Goal: Transaction & Acquisition: Purchase product/service

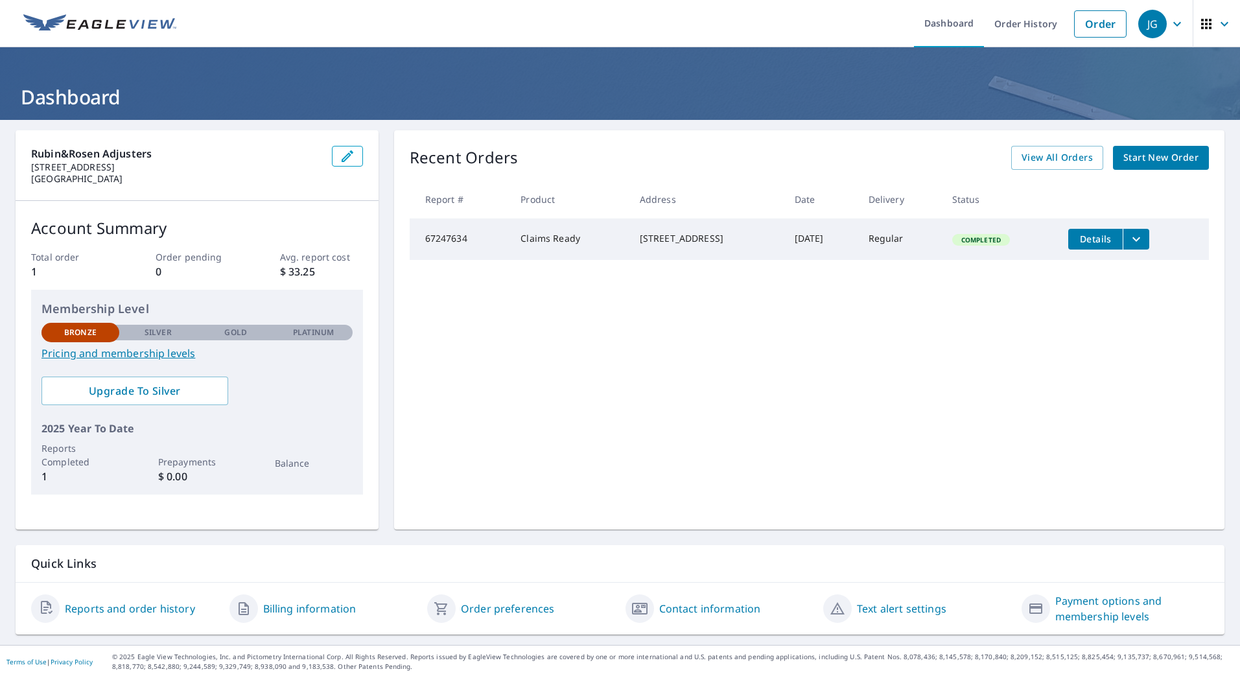
click at [1174, 155] on span "Start New Order" at bounding box center [1161, 158] width 75 height 16
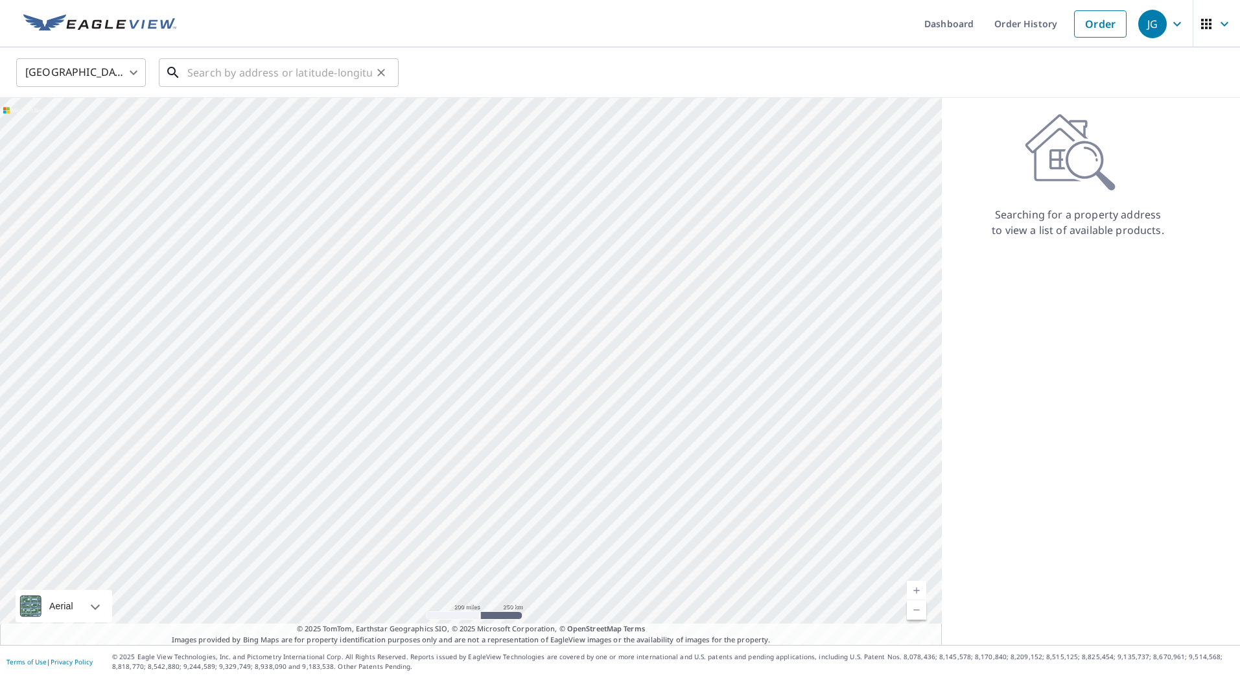
click at [223, 72] on input "text" at bounding box center [279, 72] width 185 height 36
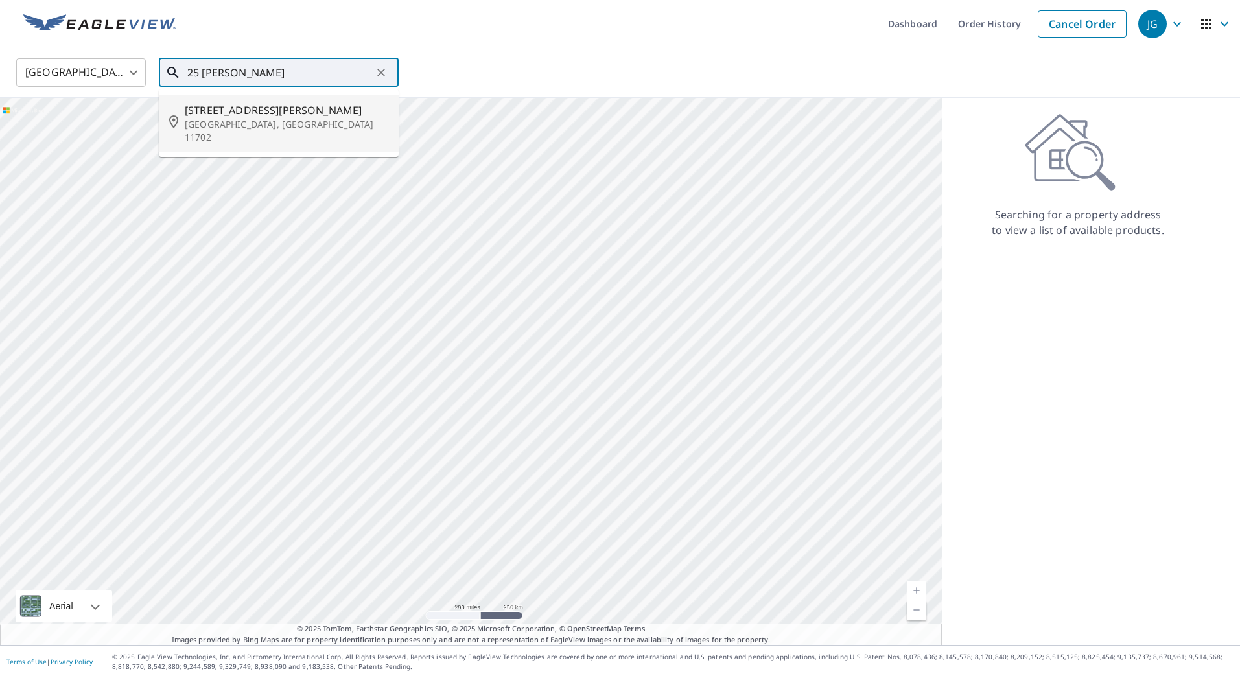
click at [200, 121] on p "[GEOGRAPHIC_DATA], [GEOGRAPHIC_DATA] 11702" at bounding box center [287, 131] width 204 height 26
type input "[STREET_ADDRESS][PERSON_NAME]"
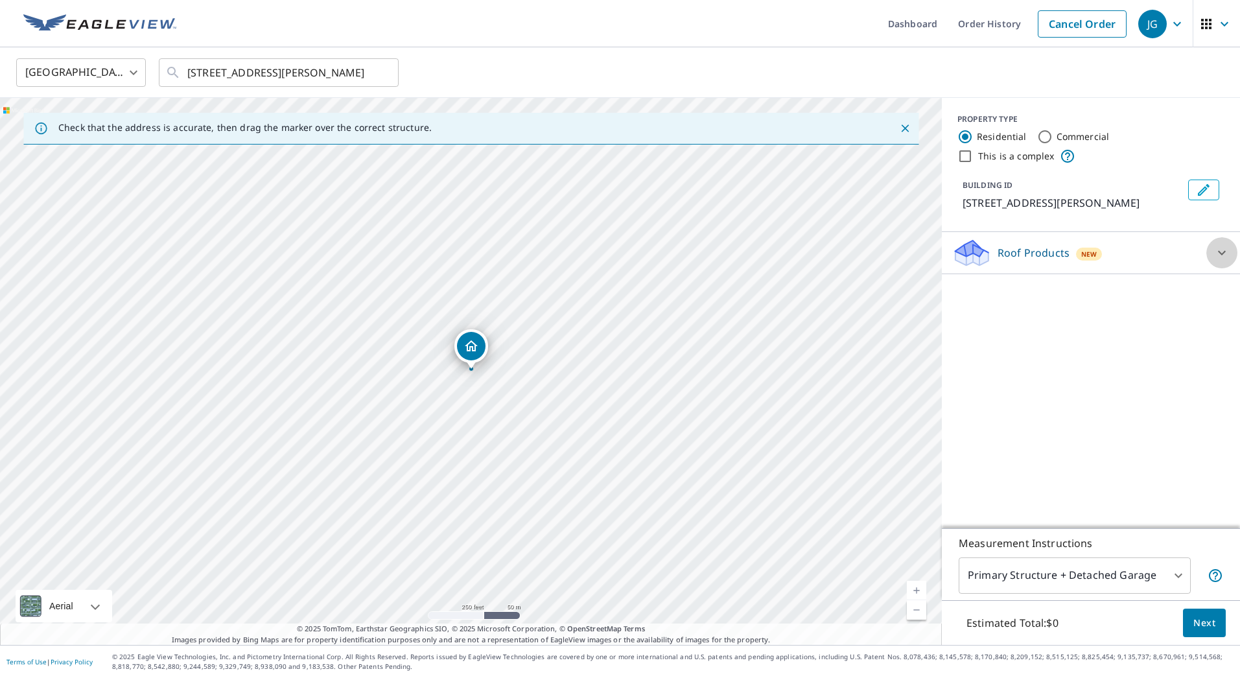
click at [1220, 252] on icon at bounding box center [1222, 253] width 8 height 5
click at [1220, 252] on icon at bounding box center [1222, 252] width 8 height 5
click at [1220, 252] on icon at bounding box center [1222, 253] width 8 height 5
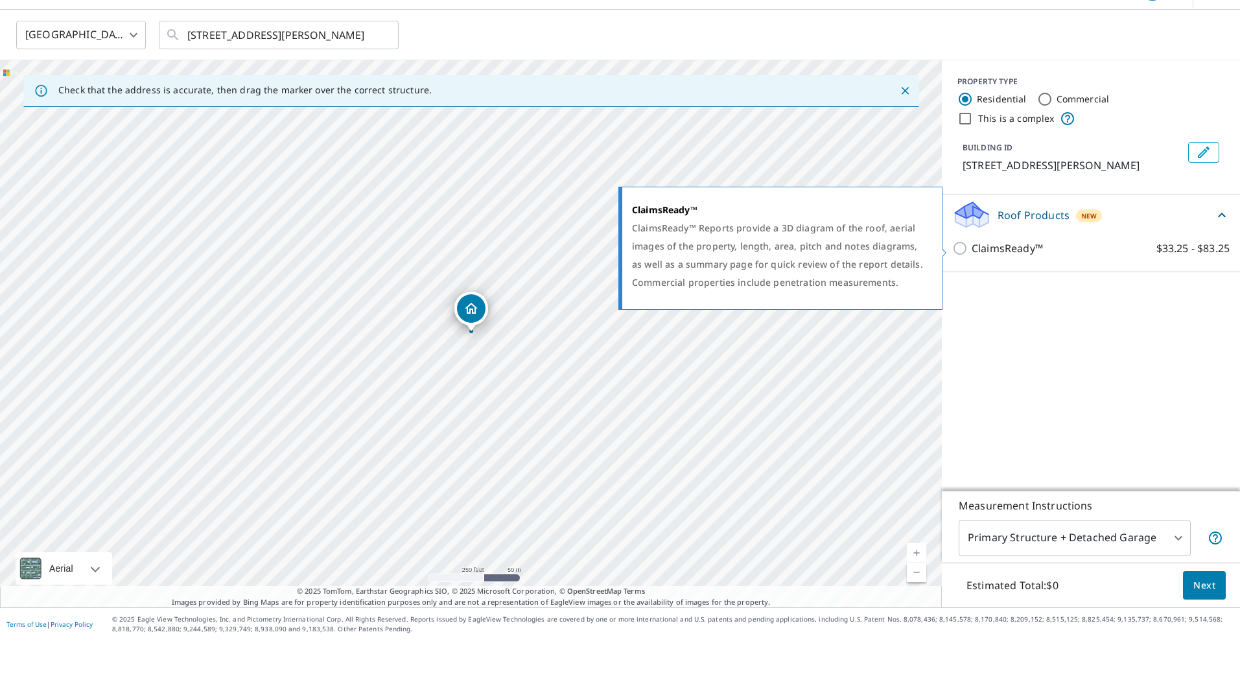
click at [963, 278] on input "ClaimsReady™ $33.25 - $83.25" at bounding box center [961, 286] width 19 height 16
checkbox input "true"
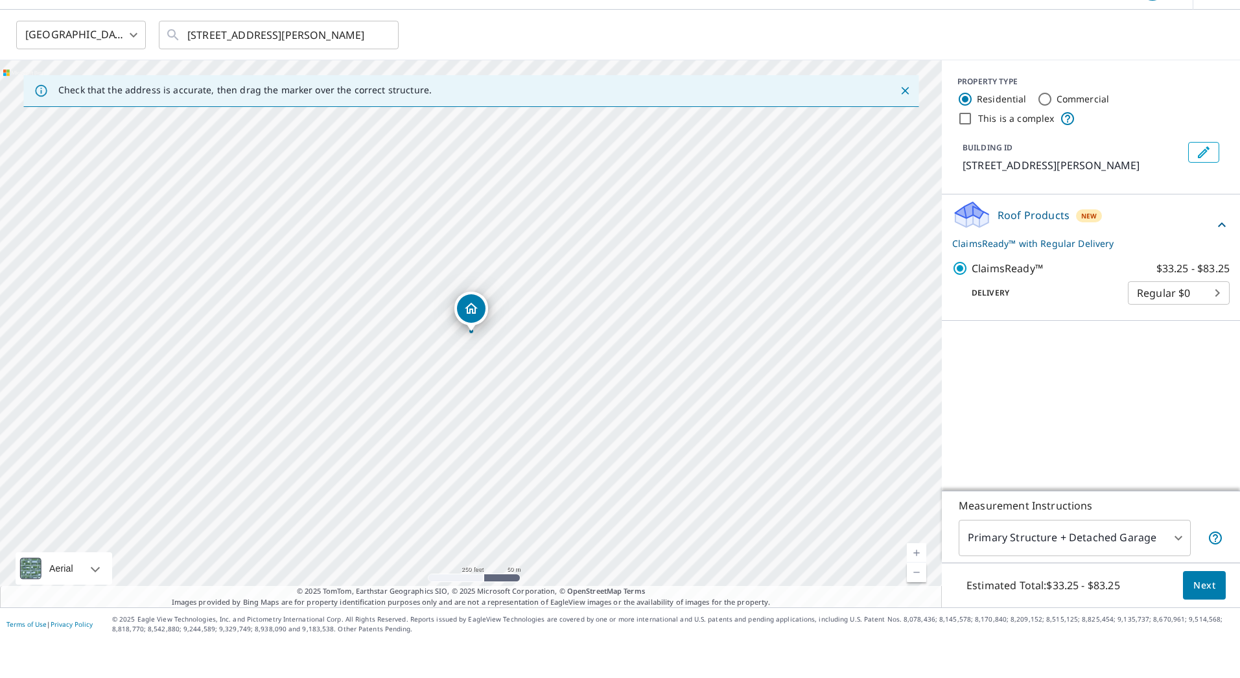
click at [1201, 615] on span "Next" at bounding box center [1205, 623] width 22 height 16
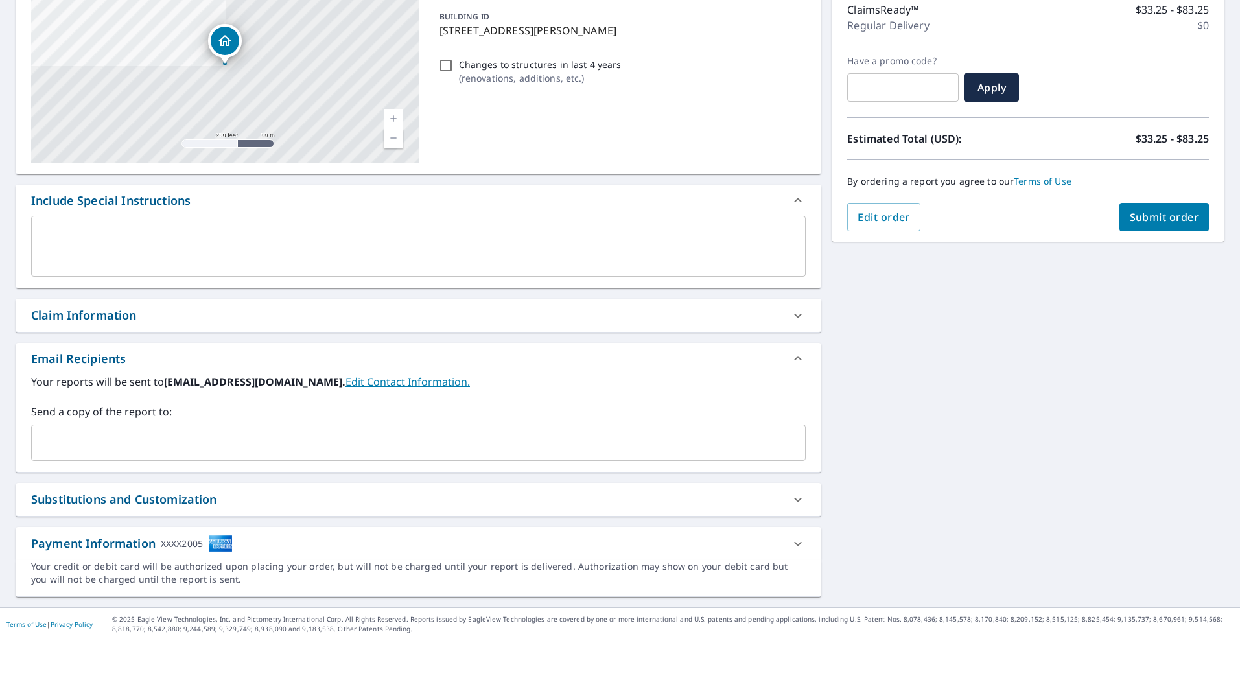
scroll to position [134, 0]
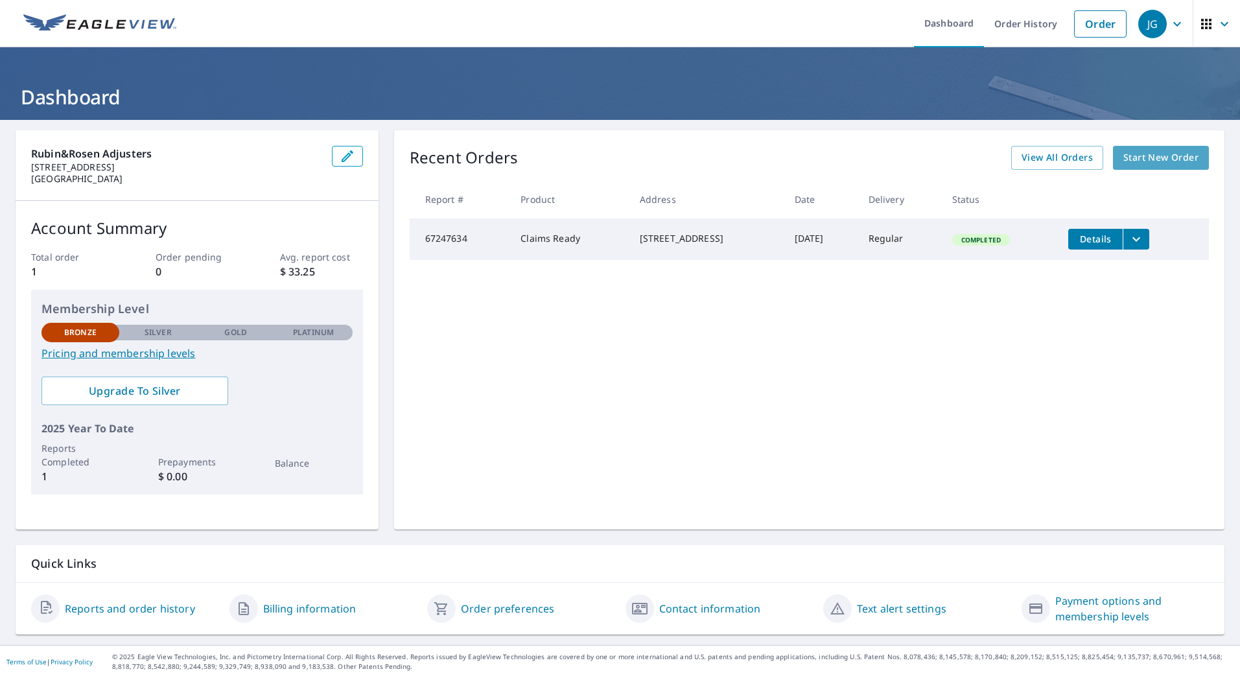
click at [1149, 162] on span "Start New Order" at bounding box center [1161, 158] width 75 height 16
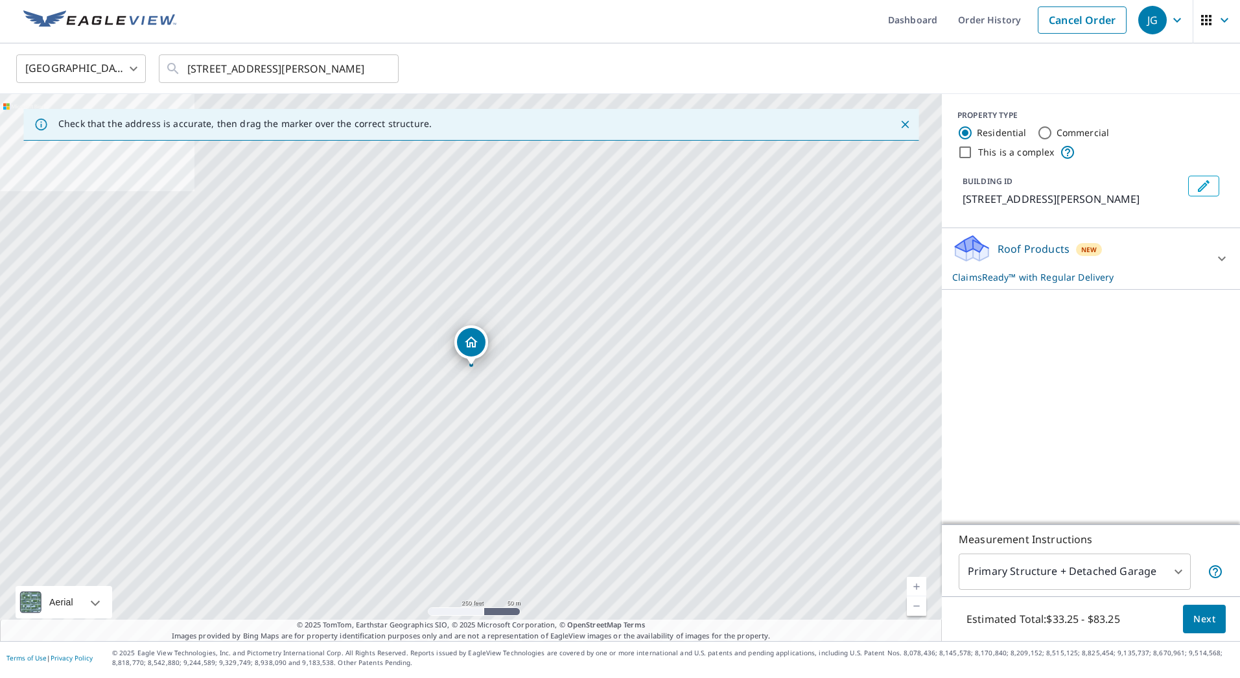
click at [1138, 274] on p "ClaimsReady™ with Regular Delivery" at bounding box center [1079, 281] width 254 height 14
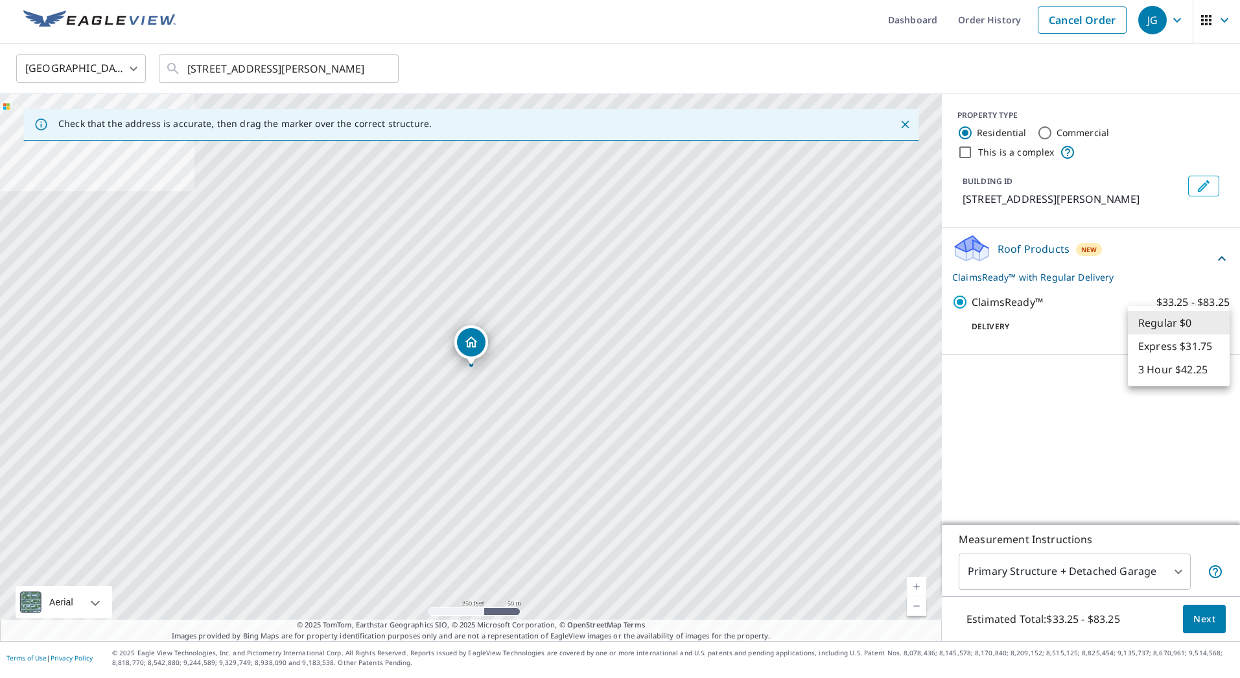
click at [1157, 327] on body "JG JG Dashboard Order History Cancel Order JG United States US ​ 25 Nehring Ave…" at bounding box center [620, 339] width 1240 height 678
click at [1157, 327] on li "Regular $0" at bounding box center [1179, 326] width 102 height 23
click at [1197, 618] on span "Next" at bounding box center [1205, 623] width 22 height 16
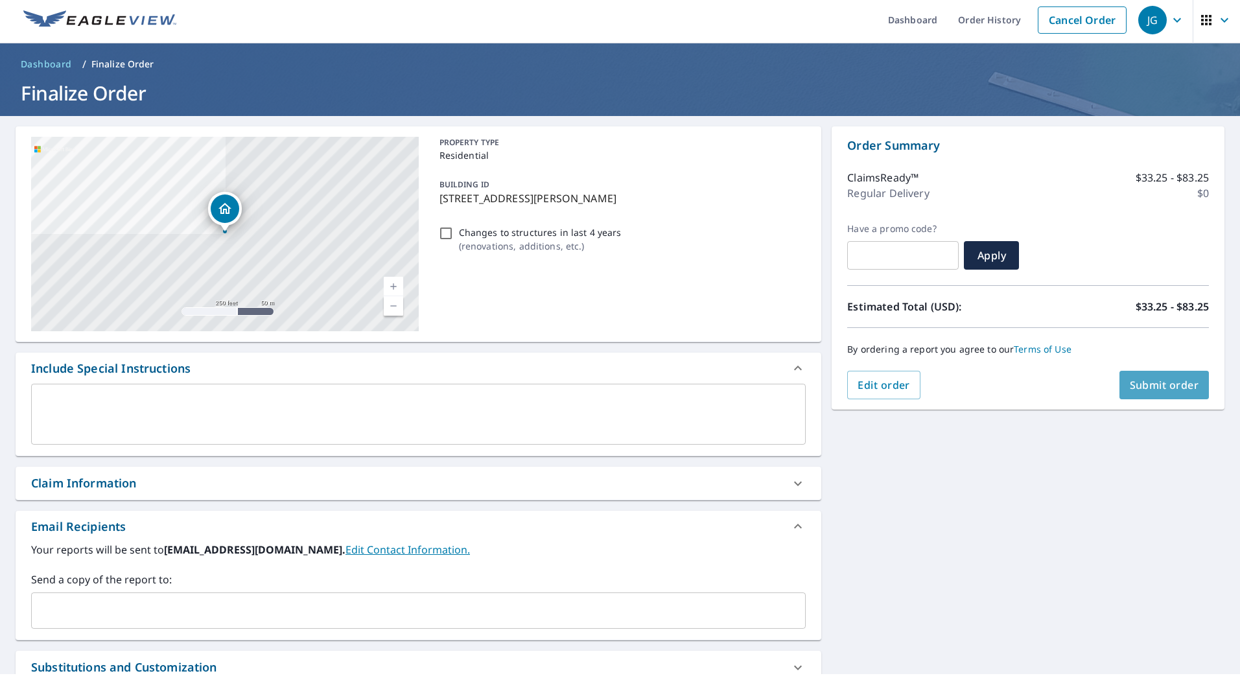
click at [1170, 390] on span "Submit order" at bounding box center [1164, 389] width 69 height 14
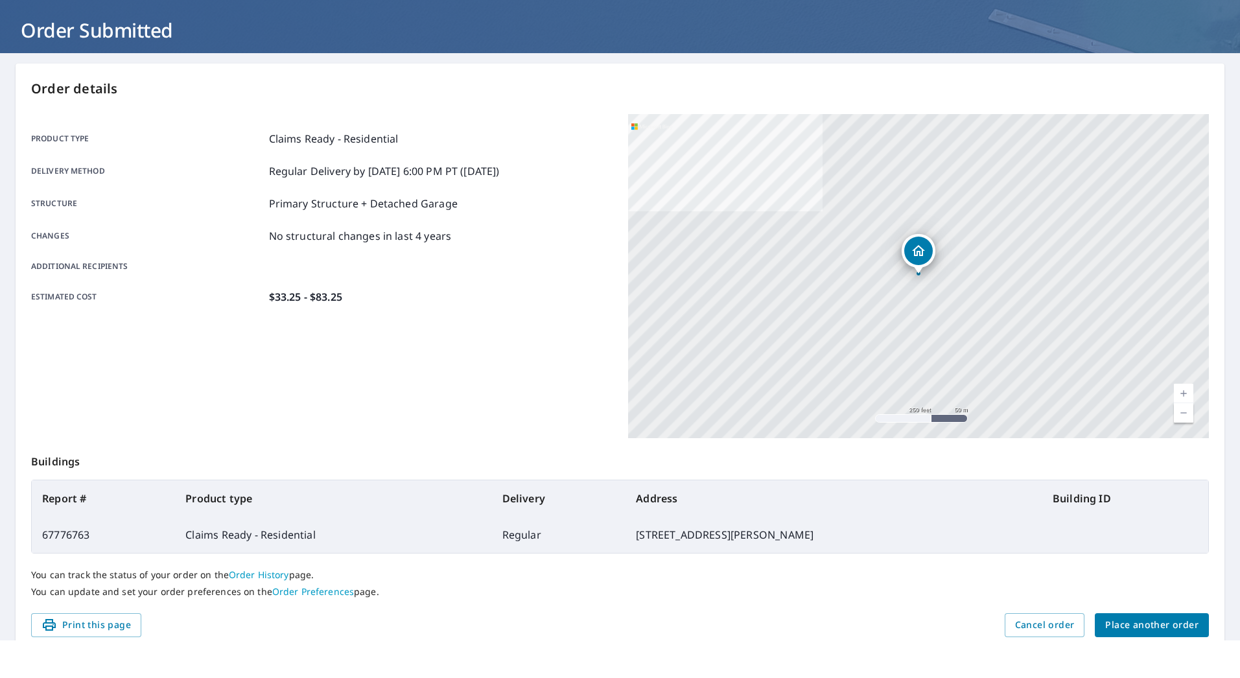
scroll to position [27, 0]
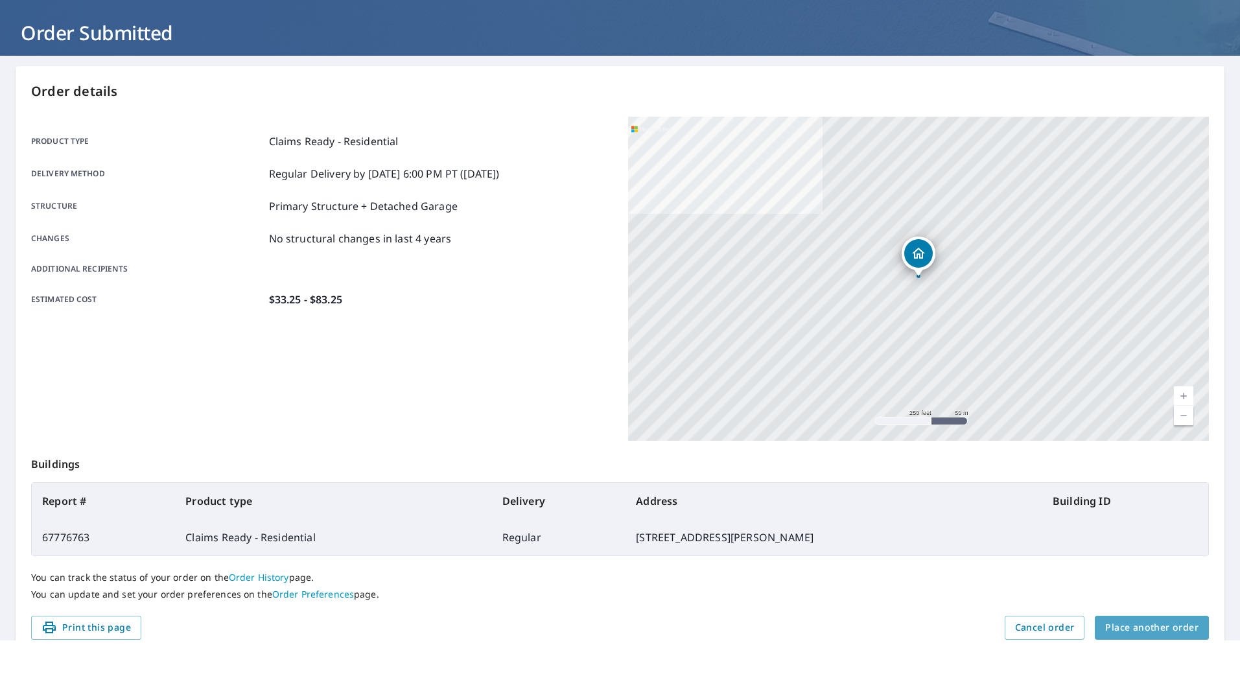
click at [1155, 657] on span "Place another order" at bounding box center [1151, 665] width 93 height 16
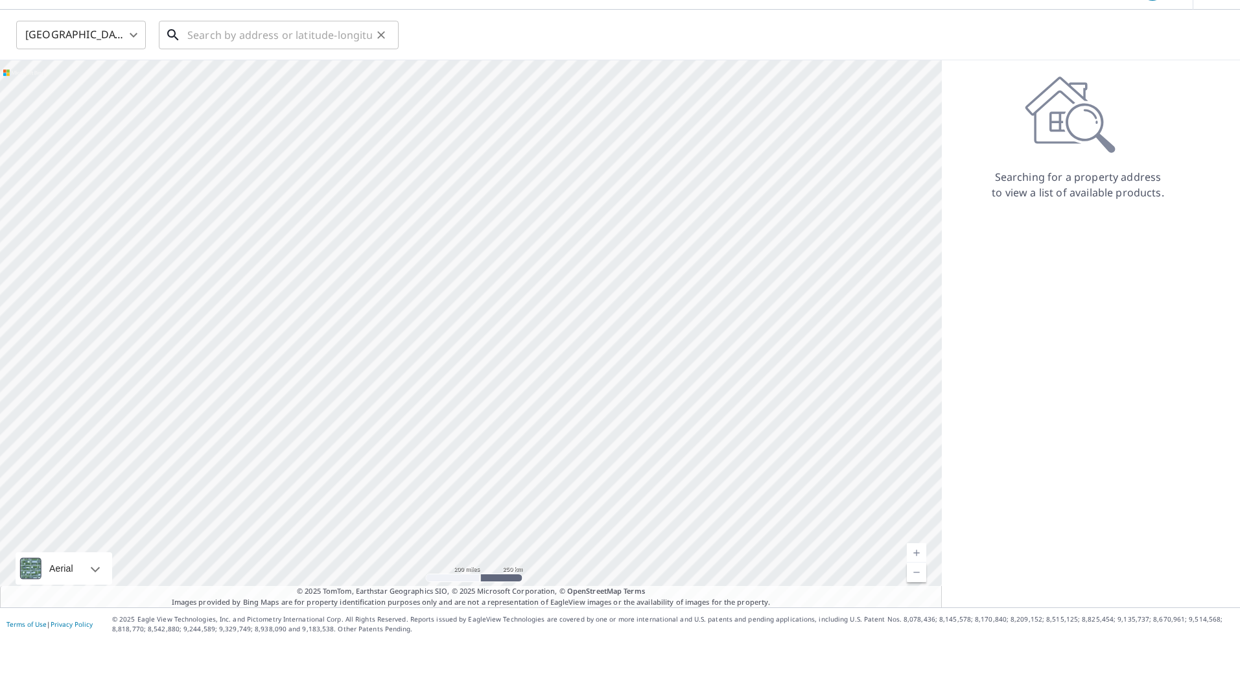
click at [215, 54] on input "text" at bounding box center [279, 72] width 185 height 36
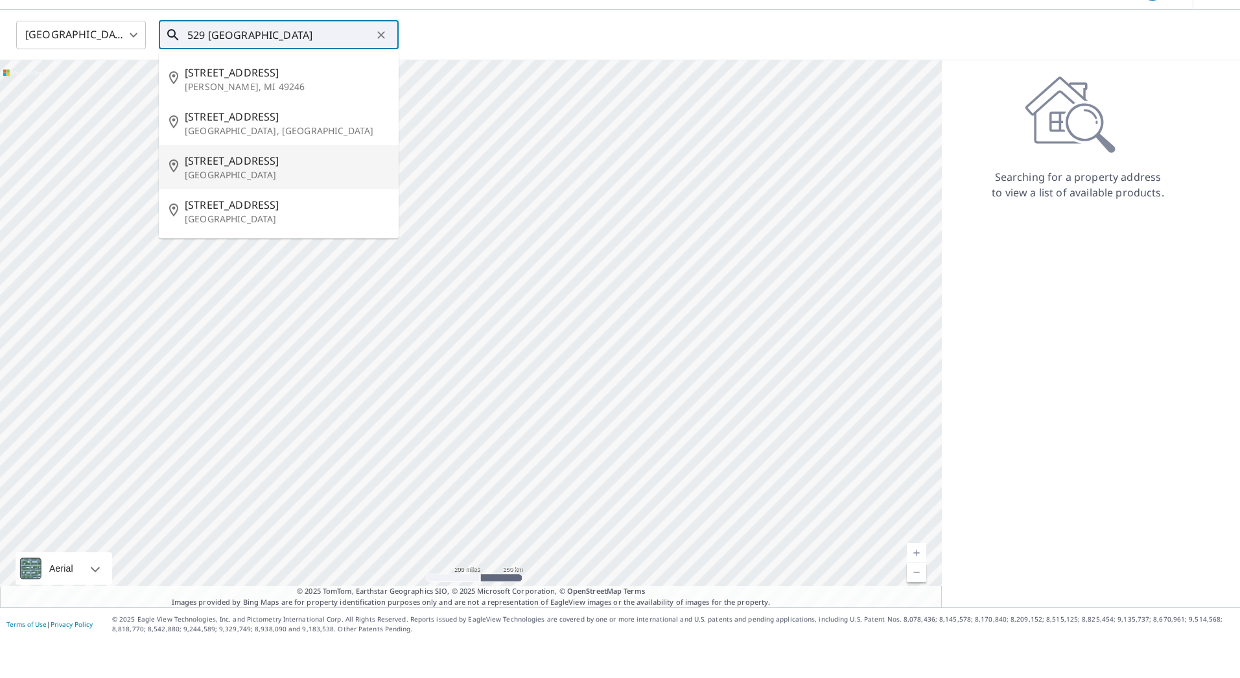
click at [200, 206] on p "East Meadow, NY 11554" at bounding box center [287, 212] width 204 height 13
type input "529 Maitland St East Meadow, NY 11554"
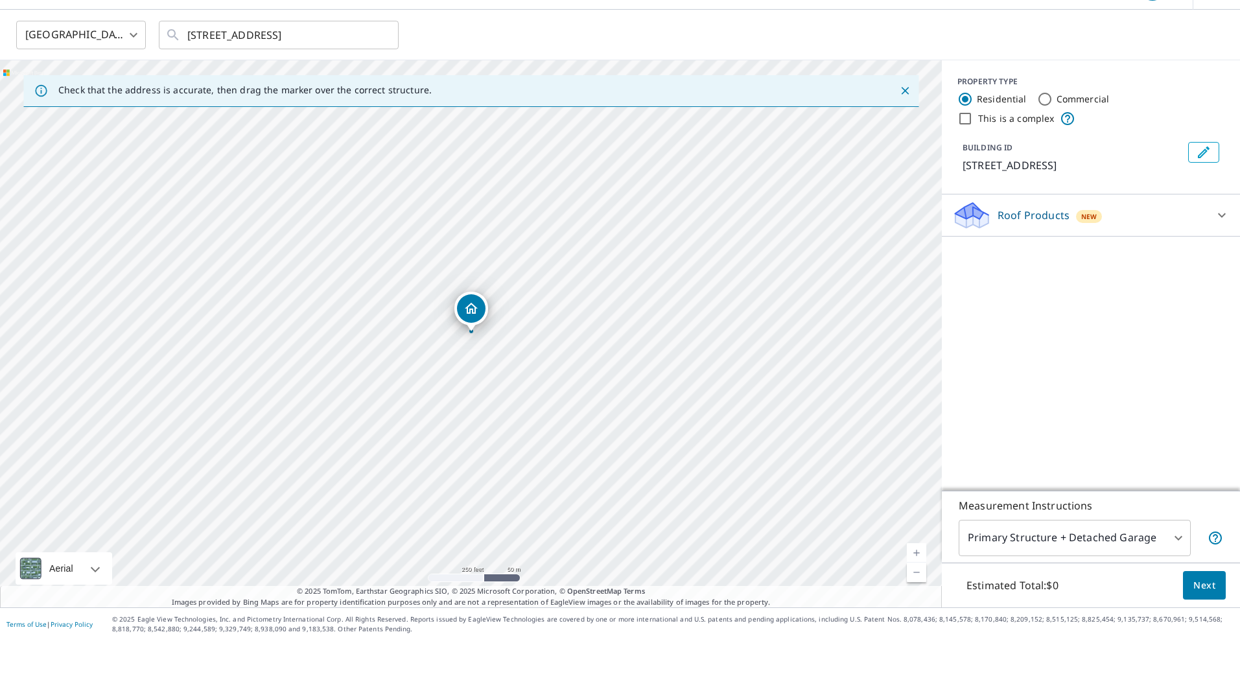
click at [1218, 245] on icon at bounding box center [1222, 253] width 16 height 16
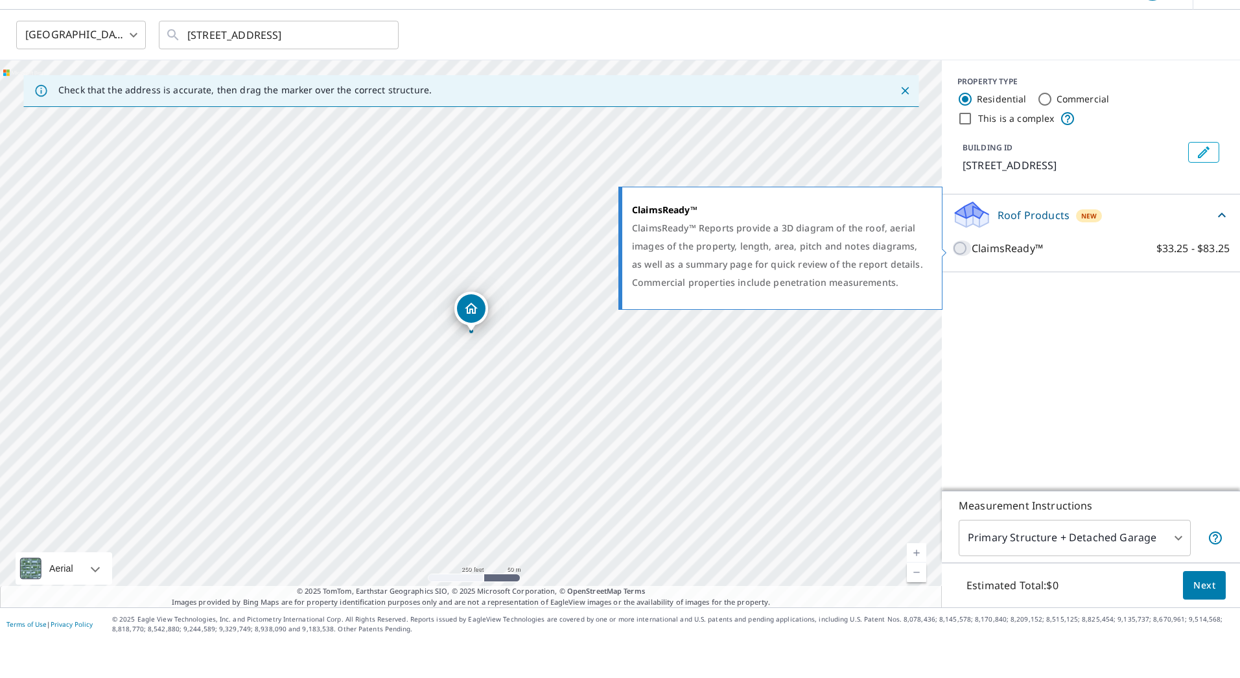
click at [961, 278] on input "ClaimsReady™ $33.25 - $83.25" at bounding box center [961, 286] width 19 height 16
checkbox input "true"
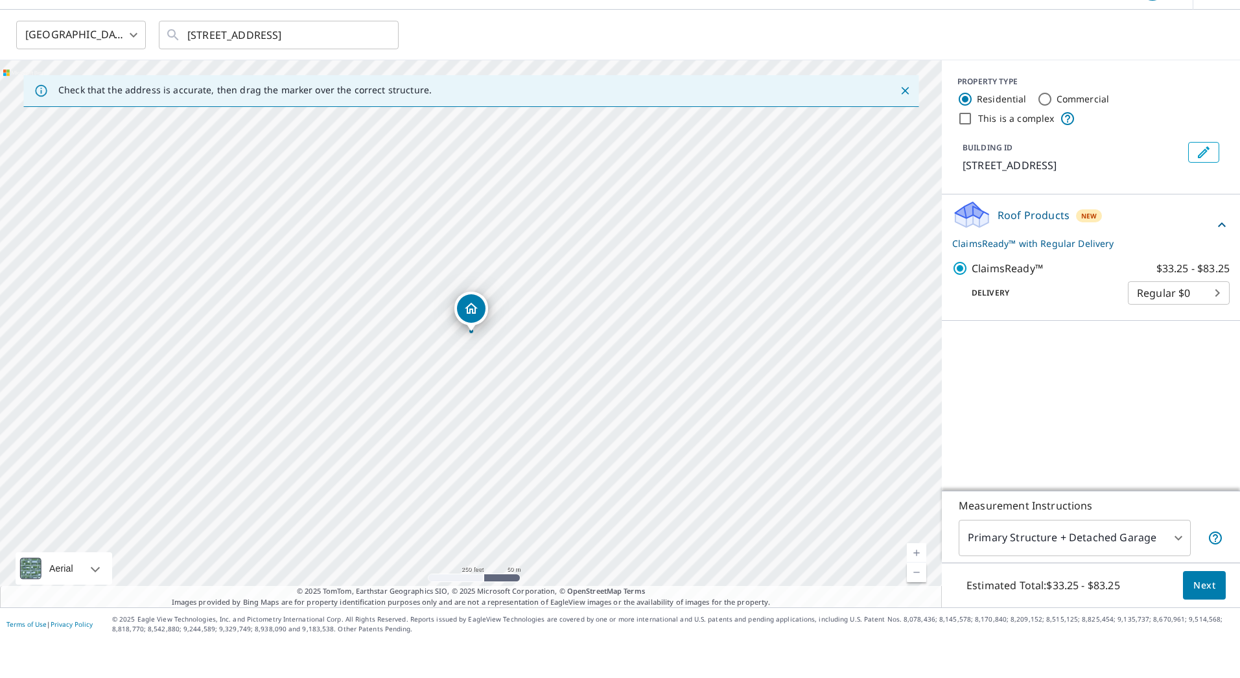
click at [1209, 615] on span "Next" at bounding box center [1205, 623] width 22 height 16
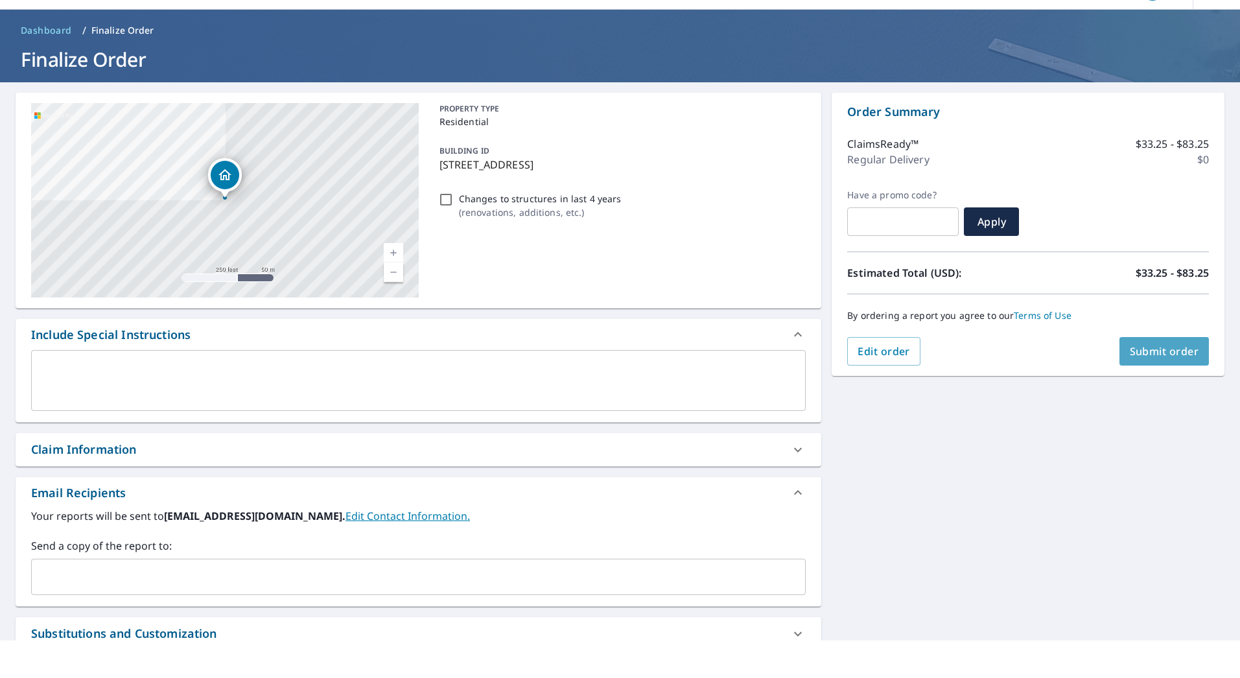
click at [1157, 382] on span "Submit order" at bounding box center [1164, 389] width 69 height 14
